Goal: Use online tool/utility: Use online tool/utility

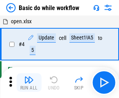
click at [29, 83] on img "button" at bounding box center [28, 79] width 9 height 9
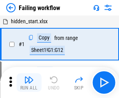
click at [29, 83] on img "button" at bounding box center [28, 79] width 9 height 9
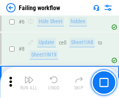
scroll to position [165, 0]
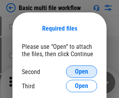
click at [81, 72] on span "Open" at bounding box center [81, 72] width 13 height 6
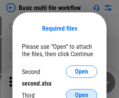
click at [81, 92] on span "Open" at bounding box center [81, 95] width 13 height 6
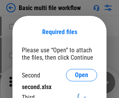
scroll to position [3, 0]
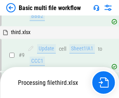
scroll to position [325, 0]
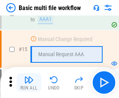
click at [29, 83] on img "button" at bounding box center [28, 79] width 9 height 9
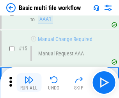
click at [29, 83] on img "button" at bounding box center [28, 79] width 9 height 9
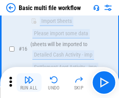
scroll to position [517, 0]
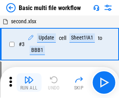
click at [29, 83] on img "button" at bounding box center [28, 79] width 9 height 9
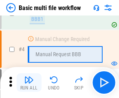
click at [29, 83] on img "button" at bounding box center [28, 79] width 9 height 9
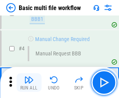
click at [29, 83] on img "button" at bounding box center [28, 79] width 9 height 9
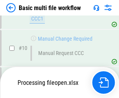
scroll to position [364, 0]
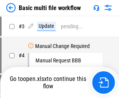
scroll to position [31, 0]
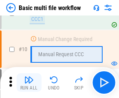
click at [29, 83] on img "button" at bounding box center [28, 79] width 9 height 9
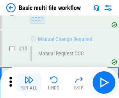
click at [29, 83] on img "button" at bounding box center [28, 79] width 9 height 9
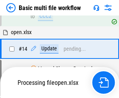
scroll to position [406, 0]
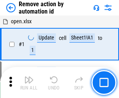
scroll to position [29, 0]
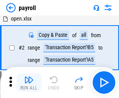
click at [29, 83] on img "button" at bounding box center [28, 79] width 9 height 9
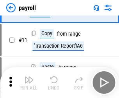
scroll to position [56, 0]
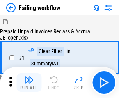
click at [29, 83] on img "button" at bounding box center [28, 79] width 9 height 9
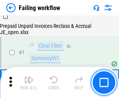
scroll to position [126, 0]
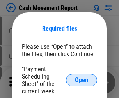
click at [81, 80] on span "Open" at bounding box center [81, 80] width 13 height 6
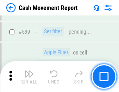
scroll to position [3449, 0]
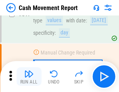
click at [29, 77] on img "button" at bounding box center [28, 74] width 9 height 9
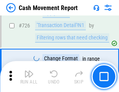
scroll to position [4055, 0]
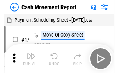
scroll to position [14, 0]
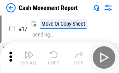
click at [29, 58] on img "button" at bounding box center [28, 54] width 9 height 9
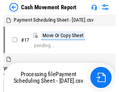
scroll to position [4, 0]
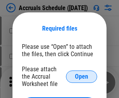
click at [81, 77] on span "Open" at bounding box center [81, 77] width 13 height 6
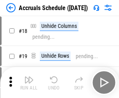
click at [29, 83] on img "button" at bounding box center [28, 79] width 9 height 9
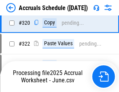
scroll to position [1446, 0]
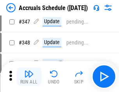
click at [29, 77] on img "button" at bounding box center [28, 74] width 9 height 9
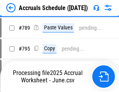
scroll to position [3265, 0]
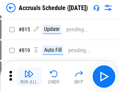
click at [29, 77] on img "button" at bounding box center [28, 74] width 9 height 9
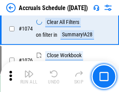
scroll to position [4655, 0]
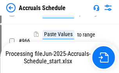
scroll to position [4312, 0]
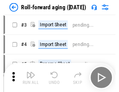
scroll to position [1, 0]
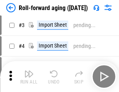
click at [29, 77] on img "button" at bounding box center [28, 74] width 9 height 9
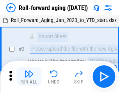
click at [29, 77] on img "button" at bounding box center [28, 74] width 9 height 9
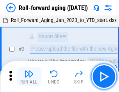
scroll to position [50, 0]
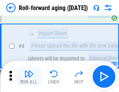
click at [29, 77] on img "button" at bounding box center [28, 74] width 9 height 9
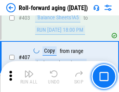
scroll to position [2695, 0]
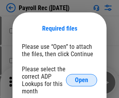
click at [81, 80] on span "Open" at bounding box center [81, 80] width 13 height 6
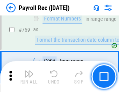
scroll to position [4667, 0]
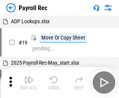
click at [29, 83] on img "button" at bounding box center [28, 79] width 9 height 9
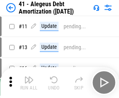
click at [29, 83] on img "button" at bounding box center [28, 79] width 9 height 9
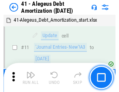
scroll to position [96, 0]
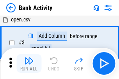
click at [29, 63] on img "button" at bounding box center [28, 60] width 9 height 9
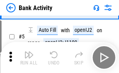
scroll to position [41, 0]
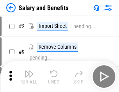
click at [29, 77] on img "button" at bounding box center [28, 74] width 9 height 9
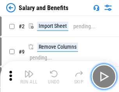
scroll to position [10, 0]
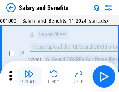
click at [29, 77] on img "button" at bounding box center [28, 74] width 9 height 9
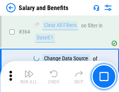
scroll to position [3660, 0]
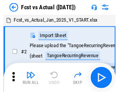
scroll to position [10, 0]
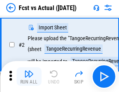
click at [29, 77] on img "button" at bounding box center [28, 74] width 9 height 9
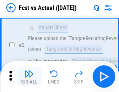
click at [29, 77] on img "button" at bounding box center [28, 74] width 9 height 9
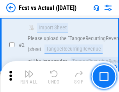
scroll to position [73, 0]
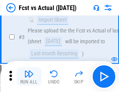
click at [29, 77] on img "button" at bounding box center [28, 74] width 9 height 9
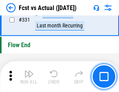
scroll to position [3720, 0]
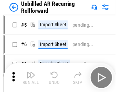
scroll to position [17, 0]
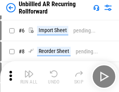
click at [29, 77] on img "button" at bounding box center [28, 74] width 9 height 9
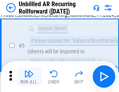
click at [29, 77] on img "button" at bounding box center [28, 74] width 9 height 9
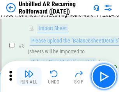
scroll to position [73, 0]
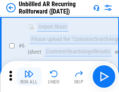
click at [29, 77] on img "button" at bounding box center [28, 74] width 9 height 9
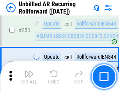
scroll to position [2640, 0]
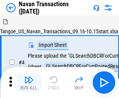
click at [29, 77] on img "button" at bounding box center [28, 79] width 9 height 9
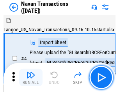
scroll to position [12, 0]
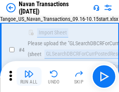
click at [29, 77] on img "button" at bounding box center [28, 74] width 9 height 9
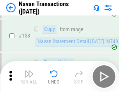
scroll to position [2520, 0]
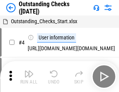
click at [29, 77] on img "button" at bounding box center [28, 74] width 9 height 9
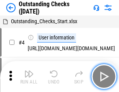
scroll to position [33, 0]
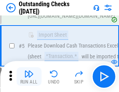
click at [29, 77] on img "button" at bounding box center [28, 74] width 9 height 9
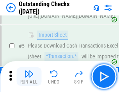
scroll to position [81, 0]
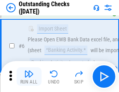
click at [29, 77] on img "button" at bounding box center [28, 74] width 9 height 9
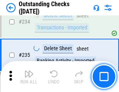
scroll to position [2360, 0]
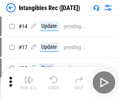
click at [29, 83] on img "button" at bounding box center [28, 79] width 9 height 9
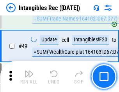
scroll to position [303, 0]
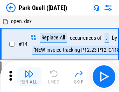
click at [29, 77] on img "button" at bounding box center [28, 74] width 9 height 9
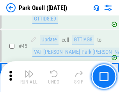
scroll to position [972, 0]
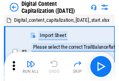
scroll to position [23, 0]
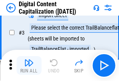
click at [29, 65] on img "button" at bounding box center [28, 62] width 9 height 9
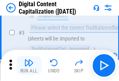
click at [29, 65] on img "button" at bounding box center [28, 62] width 9 height 9
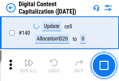
scroll to position [824, 0]
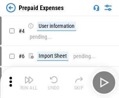
click at [29, 77] on img "button" at bounding box center [28, 79] width 9 height 9
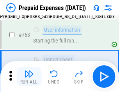
click at [29, 77] on img "button" at bounding box center [28, 74] width 9 height 9
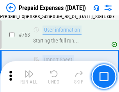
scroll to position [2200, 0]
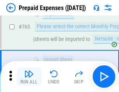
click at [29, 77] on img "button" at bounding box center [28, 74] width 9 height 9
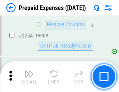
scroll to position [8124, 0]
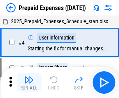
click at [29, 83] on img "button" at bounding box center [28, 79] width 9 height 9
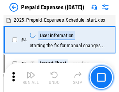
scroll to position [34, 0]
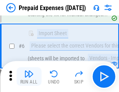
click at [29, 77] on img "button" at bounding box center [28, 74] width 9 height 9
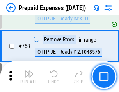
scroll to position [2769, 0]
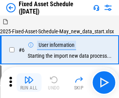
click at [29, 83] on img "button" at bounding box center [28, 79] width 9 height 9
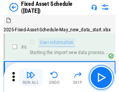
scroll to position [42, 0]
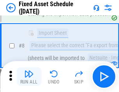
click at [29, 77] on img "button" at bounding box center [28, 74] width 9 height 9
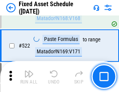
scroll to position [2701, 0]
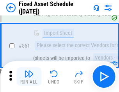
click at [29, 77] on img "button" at bounding box center [28, 74] width 9 height 9
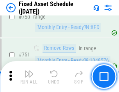
scroll to position [3789, 0]
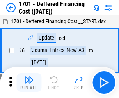
click at [29, 83] on img "button" at bounding box center [28, 79] width 9 height 9
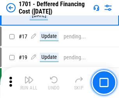
scroll to position [93, 0]
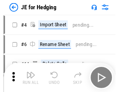
scroll to position [1, 0]
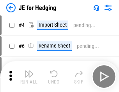
click at [29, 77] on img "button" at bounding box center [28, 74] width 9 height 9
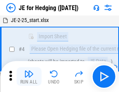
click at [29, 77] on img "button" at bounding box center [28, 74] width 9 height 9
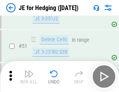
scroll to position [503, 0]
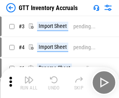
click at [29, 77] on img "button" at bounding box center [28, 79] width 9 height 9
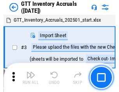
scroll to position [1, 0]
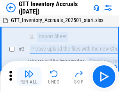
click at [29, 77] on img "button" at bounding box center [28, 74] width 9 height 9
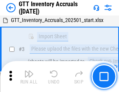
scroll to position [50, 0]
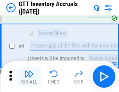
click at [29, 77] on img "button" at bounding box center [28, 74] width 9 height 9
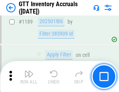
scroll to position [6346, 0]
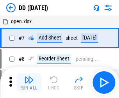
click at [29, 83] on img "button" at bounding box center [28, 79] width 9 height 9
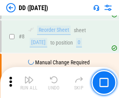
scroll to position [75, 0]
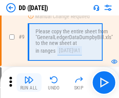
click at [29, 83] on img "button" at bounding box center [28, 79] width 9 height 9
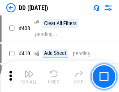
scroll to position [3477, 0]
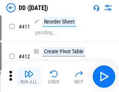
click at [29, 77] on img "button" at bounding box center [28, 74] width 9 height 9
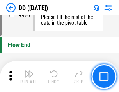
scroll to position [3720, 0]
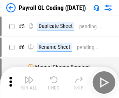
click at [29, 83] on img "button" at bounding box center [28, 79] width 9 height 9
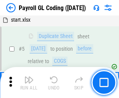
scroll to position [93, 0]
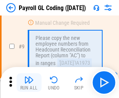
click at [29, 83] on img "button" at bounding box center [28, 79] width 9 height 9
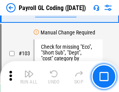
scroll to position [1823, 0]
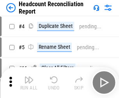
click at [29, 83] on img "button" at bounding box center [28, 79] width 9 height 9
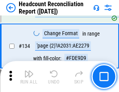
scroll to position [934, 0]
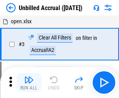
click at [29, 83] on img "button" at bounding box center [28, 79] width 9 height 9
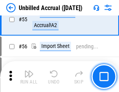
scroll to position [811, 0]
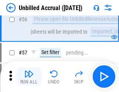
click at [29, 77] on img "button" at bounding box center [28, 74] width 9 height 9
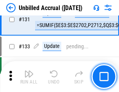
scroll to position [2315, 0]
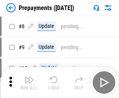
click at [29, 83] on img "button" at bounding box center [28, 79] width 9 height 9
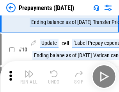
scroll to position [49, 0]
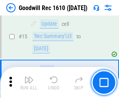
scroll to position [133, 0]
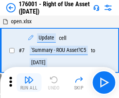
click at [29, 83] on img "button" at bounding box center [28, 79] width 9 height 9
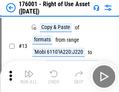
scroll to position [50, 0]
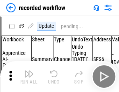
click at [29, 77] on img "button" at bounding box center [28, 74] width 9 height 9
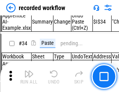
scroll to position [2429, 0]
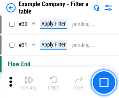
scroll to position [711, 0]
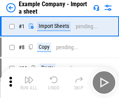
click at [29, 77] on img "button" at bounding box center [28, 79] width 9 height 9
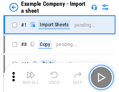
scroll to position [12, 0]
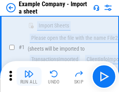
click at [29, 77] on img "button" at bounding box center [28, 74] width 9 height 9
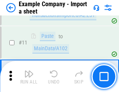
scroll to position [172, 0]
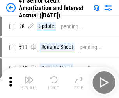
click at [29, 77] on img "button" at bounding box center [28, 79] width 9 height 9
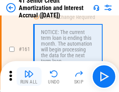
click at [29, 77] on img "button" at bounding box center [28, 74] width 9 height 9
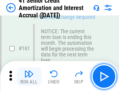
scroll to position [831, 0]
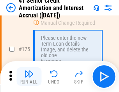
click at [29, 77] on img "button" at bounding box center [28, 74] width 9 height 9
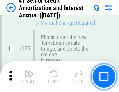
scroll to position [910, 0]
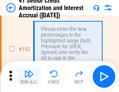
click at [29, 77] on img "button" at bounding box center [28, 74] width 9 height 9
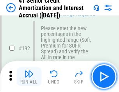
scroll to position [992, 0]
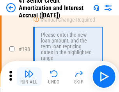
click at [29, 77] on img "button" at bounding box center [28, 74] width 9 height 9
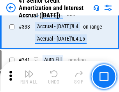
scroll to position [1985, 0]
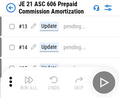
click at [29, 77] on img "button" at bounding box center [28, 79] width 9 height 9
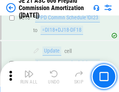
scroll to position [1451, 0]
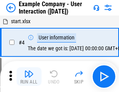
click at [29, 77] on img "button" at bounding box center [28, 74] width 9 height 9
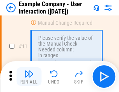
click at [29, 77] on img "button" at bounding box center [28, 74] width 9 height 9
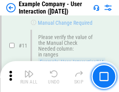
scroll to position [168, 0]
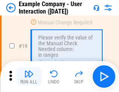
click at [29, 77] on img "button" at bounding box center [28, 74] width 9 height 9
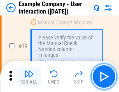
click at [29, 77] on img "button" at bounding box center [28, 74] width 9 height 9
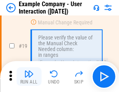
click at [29, 77] on img "button" at bounding box center [28, 74] width 9 height 9
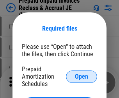
click at [81, 77] on span "Open" at bounding box center [81, 77] width 13 height 6
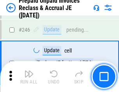
scroll to position [1049, 0]
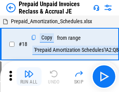
click at [29, 77] on img "button" at bounding box center [28, 74] width 9 height 9
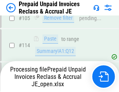
scroll to position [637, 0]
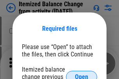
click at [81, 74] on span "Open" at bounding box center [81, 77] width 13 height 6
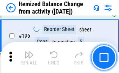
scroll to position [1496, 0]
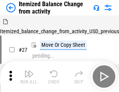
scroll to position [12, 0]
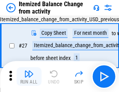
click at [29, 77] on img "button" at bounding box center [28, 74] width 9 height 9
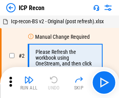
scroll to position [3, 0]
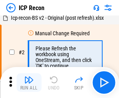
click at [29, 83] on img "button" at bounding box center [28, 79] width 9 height 9
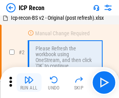
click at [29, 83] on img "button" at bounding box center [28, 79] width 9 height 9
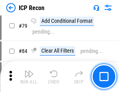
scroll to position [762, 0]
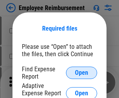
click at [81, 73] on span "Open" at bounding box center [81, 73] width 13 height 6
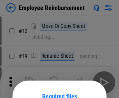
scroll to position [68, 0]
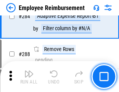
scroll to position [2112, 0]
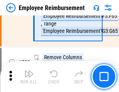
click at [29, 77] on img "button" at bounding box center [28, 74] width 9 height 9
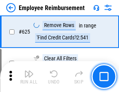
scroll to position [4653, 0]
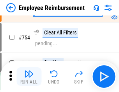
click at [29, 77] on img "button" at bounding box center [28, 74] width 9 height 9
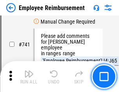
scroll to position [5453, 0]
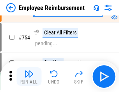
click at [29, 77] on img "button" at bounding box center [28, 74] width 9 height 9
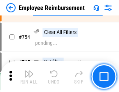
click at [29, 77] on img "button" at bounding box center [28, 74] width 9 height 9
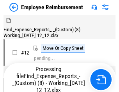
scroll to position [26, 0]
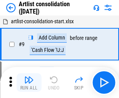
click at [29, 83] on img "button" at bounding box center [28, 79] width 9 height 9
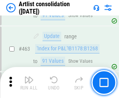
scroll to position [3403, 0]
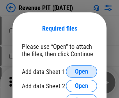
click at [81, 72] on span "Open" at bounding box center [81, 72] width 13 height 6
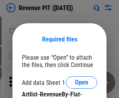
scroll to position [11, 0]
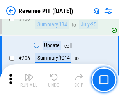
scroll to position [790, 0]
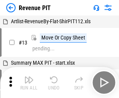
scroll to position [12, 0]
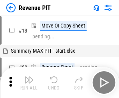
click at [29, 83] on img "button" at bounding box center [28, 79] width 9 height 9
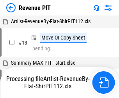
scroll to position [153, 0]
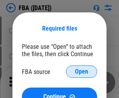
click at [81, 72] on span "Open" at bounding box center [81, 72] width 13 height 6
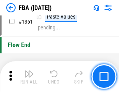
scroll to position [8346, 0]
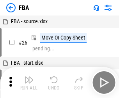
scroll to position [8, 0]
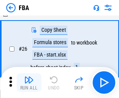
click at [29, 83] on img "button" at bounding box center [28, 79] width 9 height 9
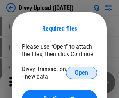
click at [81, 73] on span "Open" at bounding box center [81, 73] width 13 height 6
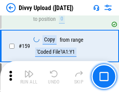
scroll to position [805, 0]
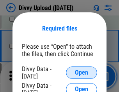
click at [81, 73] on span "Open" at bounding box center [81, 73] width 13 height 6
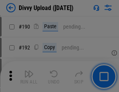
scroll to position [981, 0]
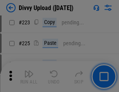
scroll to position [1551, 0]
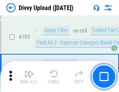
scroll to position [5317, 0]
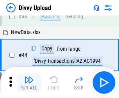
click at [29, 83] on img "button" at bounding box center [28, 79] width 9 height 9
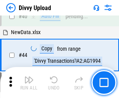
scroll to position [85, 0]
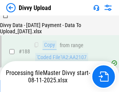
scroll to position [915, 0]
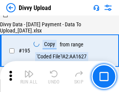
scroll to position [1086, 0]
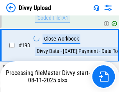
scroll to position [1086, 0]
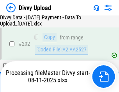
scroll to position [1264, 0]
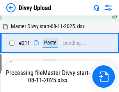
scroll to position [1555, 0]
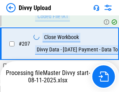
scroll to position [1429, 0]
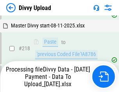
scroll to position [1727, 0]
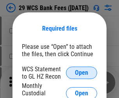
click at [81, 73] on span "Open" at bounding box center [81, 73] width 13 height 6
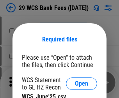
scroll to position [11, 0]
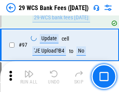
scroll to position [757, 0]
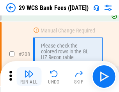
click at [29, 77] on img "button" at bounding box center [28, 74] width 9 height 9
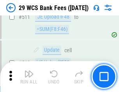
scroll to position [3910, 0]
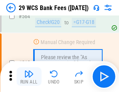
click at [29, 77] on img "button" at bounding box center [28, 74] width 9 height 9
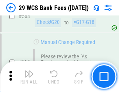
scroll to position [4203, 0]
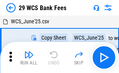
scroll to position [14, 0]
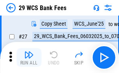
click at [29, 58] on img "button" at bounding box center [28, 54] width 9 height 9
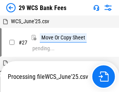
scroll to position [4, 0]
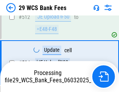
scroll to position [4149, 0]
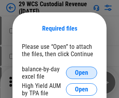
click at [81, 73] on span "Open" at bounding box center [81, 73] width 13 height 6
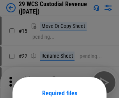
scroll to position [65, 0]
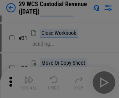
scroll to position [167, 0]
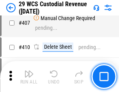
scroll to position [3600, 0]
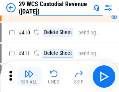
click at [29, 77] on img "button" at bounding box center [28, 74] width 9 height 9
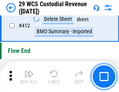
scroll to position [3712, 0]
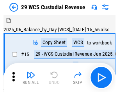
scroll to position [19, 0]
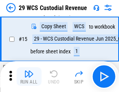
click at [29, 77] on img "button" at bounding box center [28, 74] width 9 height 9
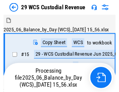
scroll to position [19, 0]
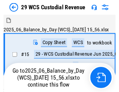
scroll to position [14, 0]
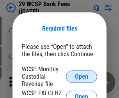
click at [81, 77] on span "Open" at bounding box center [81, 77] width 13 height 6
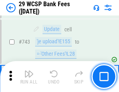
scroll to position [3916, 0]
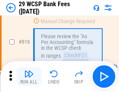
click at [29, 77] on img "button" at bounding box center [28, 74] width 9 height 9
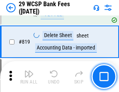
scroll to position [4748, 0]
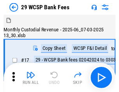
scroll to position [19, 0]
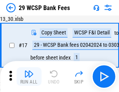
click at [29, 77] on img "button" at bounding box center [28, 74] width 9 height 9
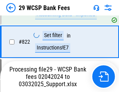
scroll to position [4922, 0]
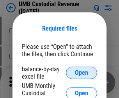
click at [81, 73] on span "Open" at bounding box center [81, 73] width 13 height 6
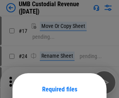
scroll to position [61, 0]
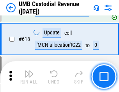
scroll to position [4004, 0]
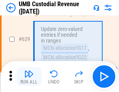
click at [29, 77] on img "button" at bounding box center [28, 74] width 9 height 9
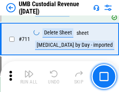
scroll to position [4731, 0]
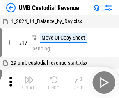
scroll to position [6, 0]
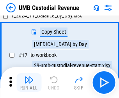
click at [29, 83] on img "button" at bounding box center [28, 79] width 9 height 9
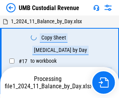
scroll to position [6, 0]
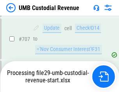
scroll to position [4680, 0]
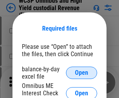
click at [81, 73] on span "Open" at bounding box center [81, 73] width 13 height 6
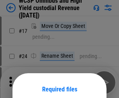
scroll to position [61, 0]
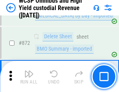
scroll to position [6578, 0]
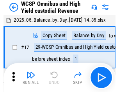
scroll to position [4, 0]
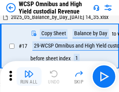
click at [29, 77] on img "button" at bounding box center [28, 74] width 9 height 9
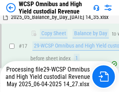
scroll to position [162, 0]
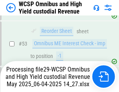
scroll to position [568, 0]
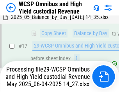
scroll to position [162, 0]
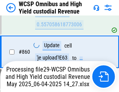
scroll to position [6526, 0]
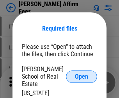
click at [81, 74] on span "Open" at bounding box center [81, 77] width 13 height 6
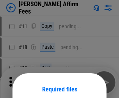
scroll to position [61, 0]
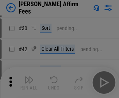
scroll to position [158, 0]
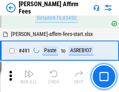
scroll to position [2113, 0]
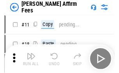
scroll to position [8, 0]
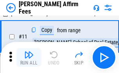
click at [29, 58] on img "button" at bounding box center [28, 54] width 9 height 9
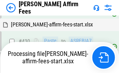
scroll to position [1730, 0]
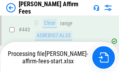
scroll to position [2038, 0]
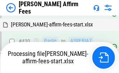
scroll to position [1764, 0]
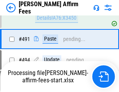
scroll to position [2074, 0]
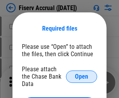
click at [81, 74] on span "Open" at bounding box center [81, 77] width 13 height 6
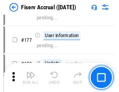
scroll to position [1557, 0]
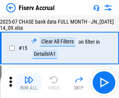
click at [29, 83] on img "button" at bounding box center [28, 79] width 9 height 9
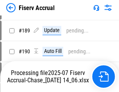
scroll to position [1997, 0]
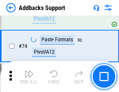
scroll to position [566, 0]
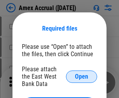
click at [81, 77] on span "Open" at bounding box center [81, 77] width 13 height 6
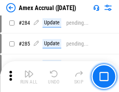
scroll to position [2128, 0]
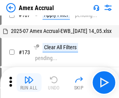
click at [29, 83] on img "button" at bounding box center [28, 79] width 9 height 9
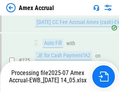
scroll to position [2365, 0]
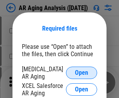
click at [81, 72] on span "Open" at bounding box center [81, 73] width 13 height 6
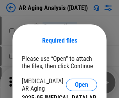
scroll to position [12, 0]
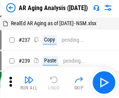
scroll to position [8, 0]
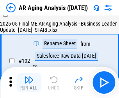
click at [29, 83] on img "button" at bounding box center [28, 79] width 9 height 9
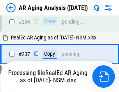
scroll to position [1205, 0]
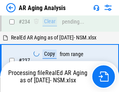
scroll to position [1228, 0]
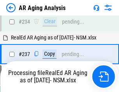
scroll to position [1196, 0]
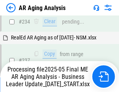
scroll to position [1196, 0]
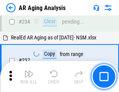
scroll to position [1196, 0]
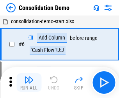
click at [29, 83] on img "button" at bounding box center [28, 79] width 9 height 9
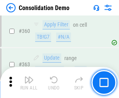
scroll to position [2605, 0]
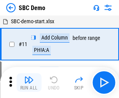
click at [29, 83] on img "button" at bounding box center [28, 79] width 9 height 9
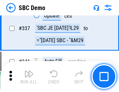
scroll to position [2044, 0]
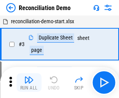
click at [29, 83] on img "button" at bounding box center [28, 79] width 9 height 9
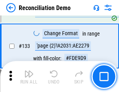
scroll to position [923, 0]
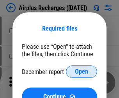
click at [81, 72] on span "Open" at bounding box center [81, 72] width 13 height 6
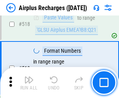
scroll to position [3344, 0]
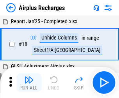
click at [29, 83] on img "button" at bounding box center [28, 79] width 9 height 9
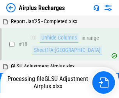
scroll to position [34, 0]
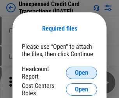
click at [81, 73] on span "Open" at bounding box center [81, 73] width 13 height 6
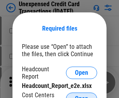
click at [81, 96] on span "Open" at bounding box center [81, 99] width 13 height 6
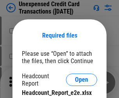
scroll to position [7, 0]
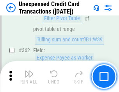
scroll to position [1999, 0]
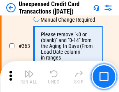
click at [29, 77] on img "button" at bounding box center [28, 74] width 9 height 9
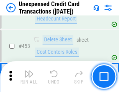
scroll to position [2651, 0]
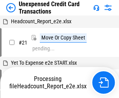
scroll to position [12, 0]
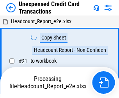
scroll to position [12, 0]
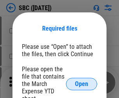
click at [81, 84] on span "Open" at bounding box center [81, 84] width 13 height 6
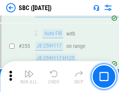
scroll to position [1519, 0]
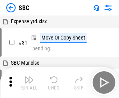
scroll to position [8, 0]
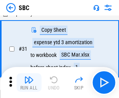
click at [29, 83] on img "button" at bounding box center [28, 79] width 9 height 9
